Goal: Navigation & Orientation: Understand site structure

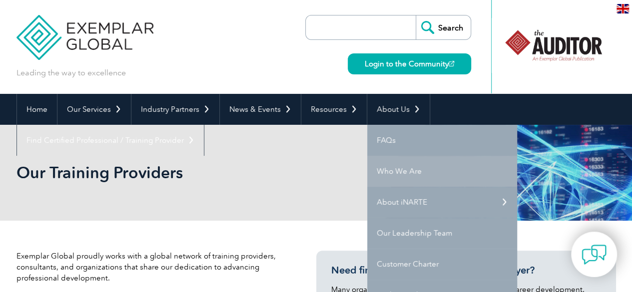
click at [399, 172] on link "Who We Are" at bounding box center [442, 171] width 150 height 31
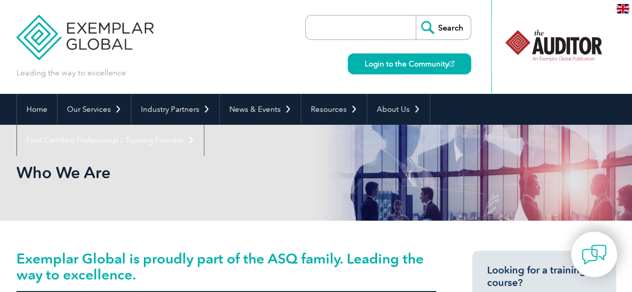
click at [71, 46] on img at bounding box center [84, 30] width 137 height 60
